Goal: Task Accomplishment & Management: Use online tool/utility

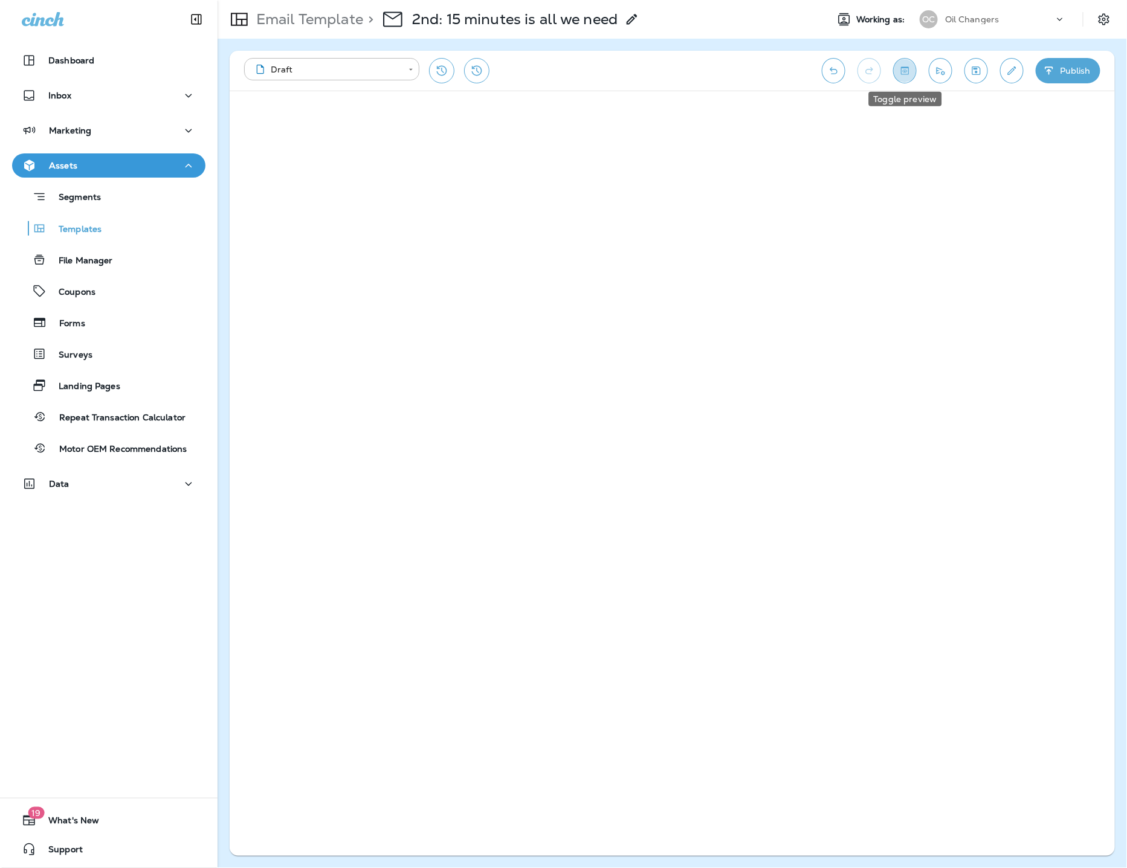
click at [907, 70] on icon "Toggle preview" at bounding box center [905, 71] width 13 height 12
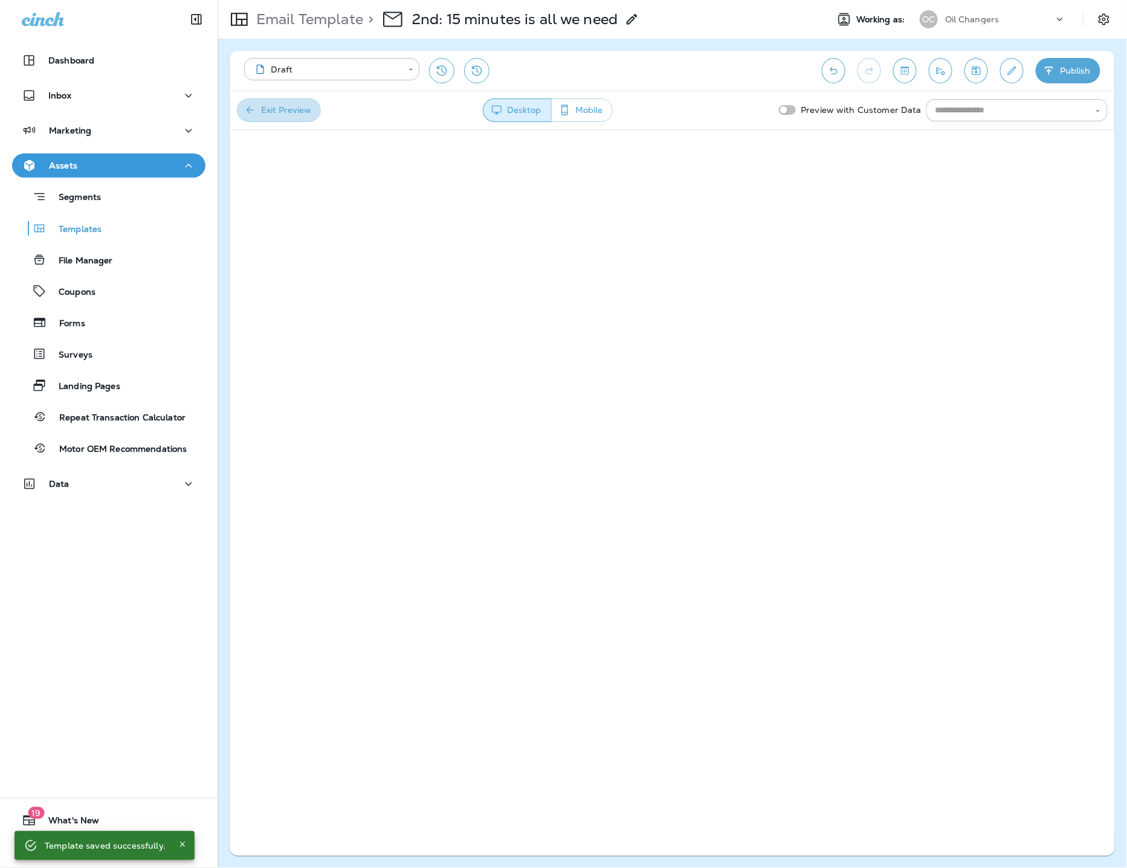
click at [260, 111] on button "Exit Preview" at bounding box center [279, 110] width 84 height 24
click at [984, 65] on button "Save" at bounding box center [976, 70] width 24 height 25
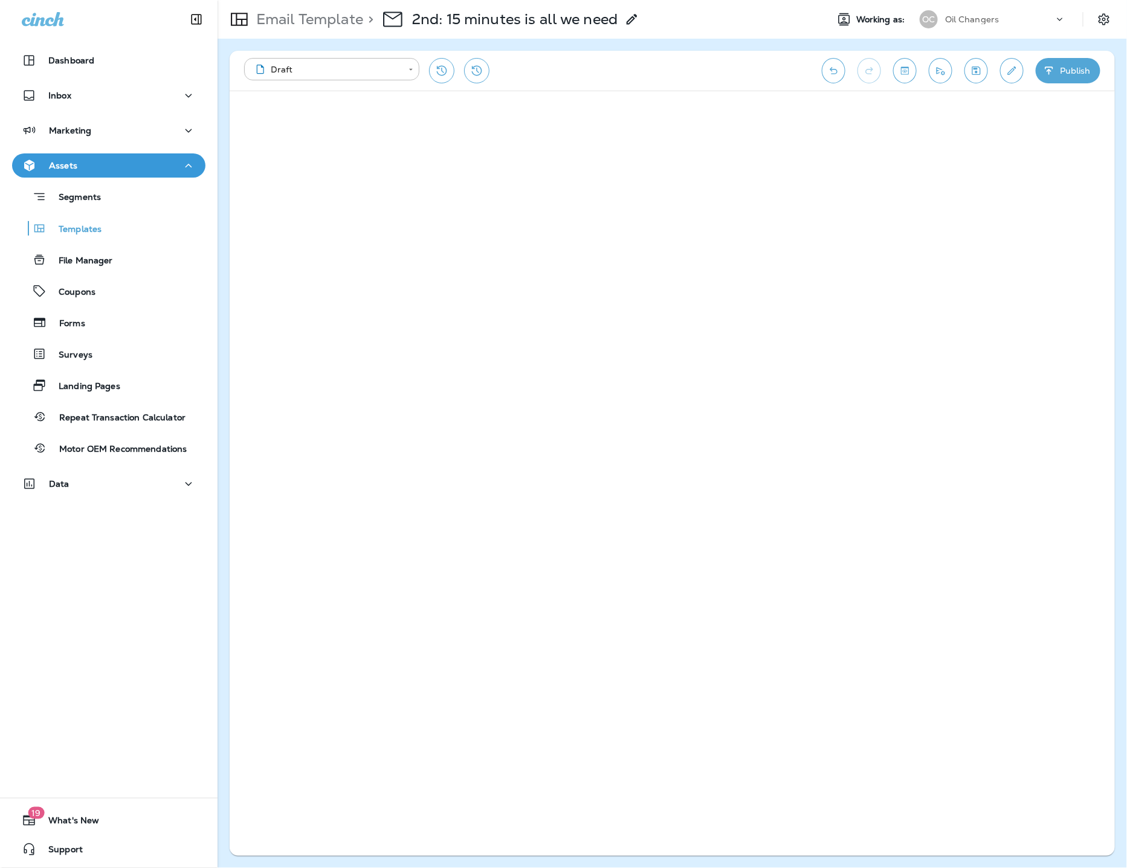
click at [906, 71] on icon "Toggle preview" at bounding box center [905, 71] width 13 height 12
click at [578, 113] on button "Mobile" at bounding box center [582, 110] width 62 height 24
click at [280, 104] on button "Exit Preview" at bounding box center [279, 110] width 84 height 24
drag, startPoint x: 980, startPoint y: 74, endPoint x: 912, endPoint y: 65, distance: 68.3
click at [977, 75] on icon "Save" at bounding box center [976, 71] width 13 height 12
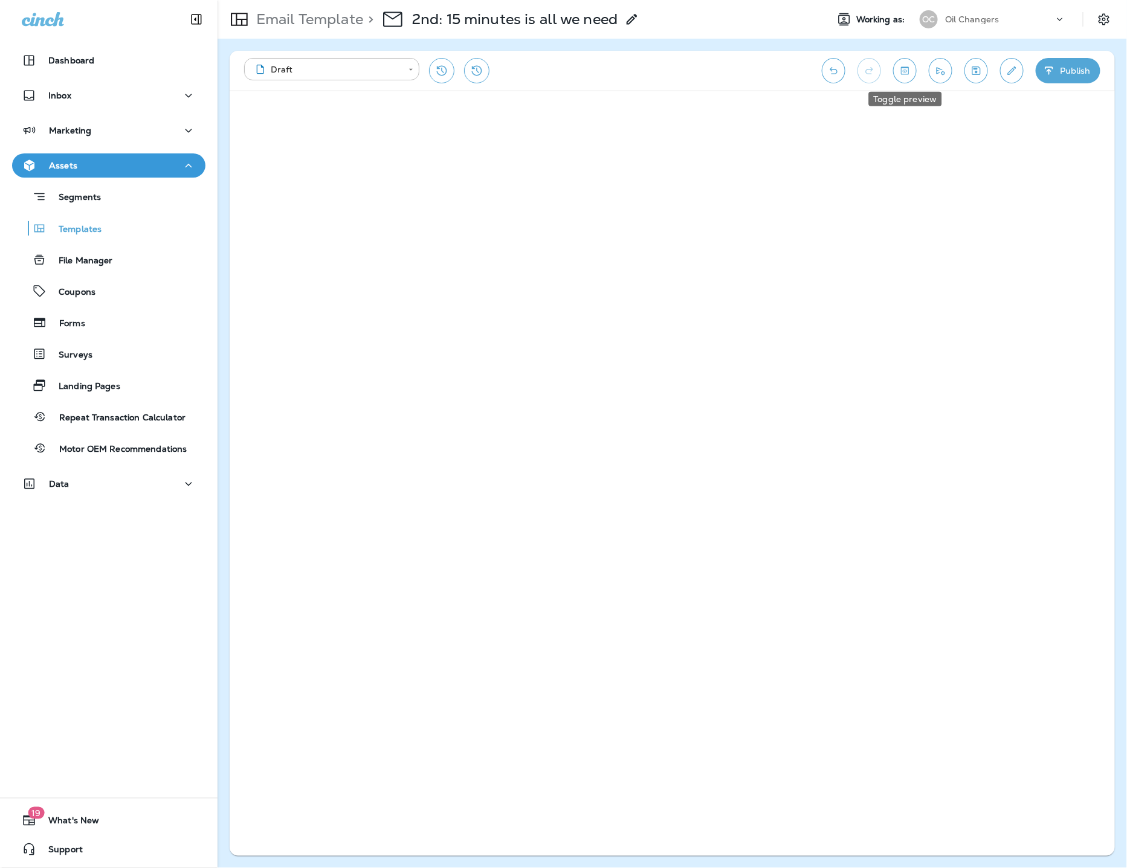
click at [911, 66] on icon "Toggle preview" at bounding box center [905, 71] width 13 height 12
click at [903, 454] on div "**********" at bounding box center [672, 453] width 885 height 805
click at [832, 534] on div "**********" at bounding box center [672, 453] width 885 height 805
click at [291, 111] on button "Exit Preview" at bounding box center [279, 110] width 84 height 24
